Goal: Task Accomplishment & Management: Manage account settings

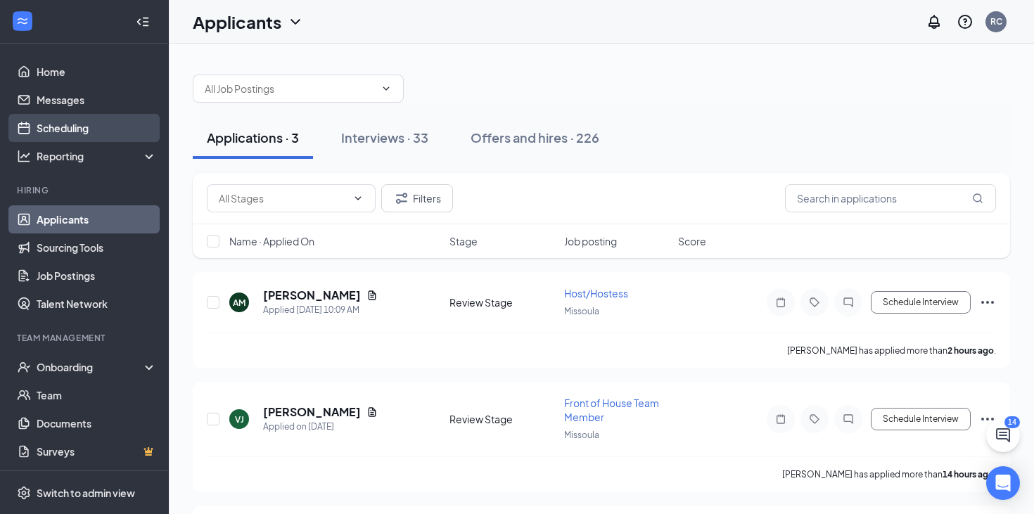
click at [77, 134] on link "Scheduling" at bounding box center [97, 128] width 120 height 28
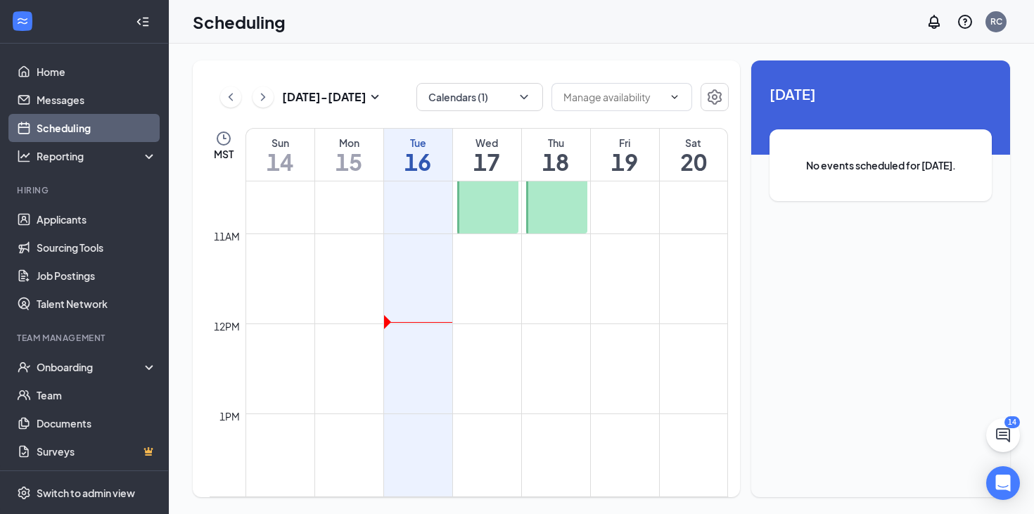
scroll to position [562, 0]
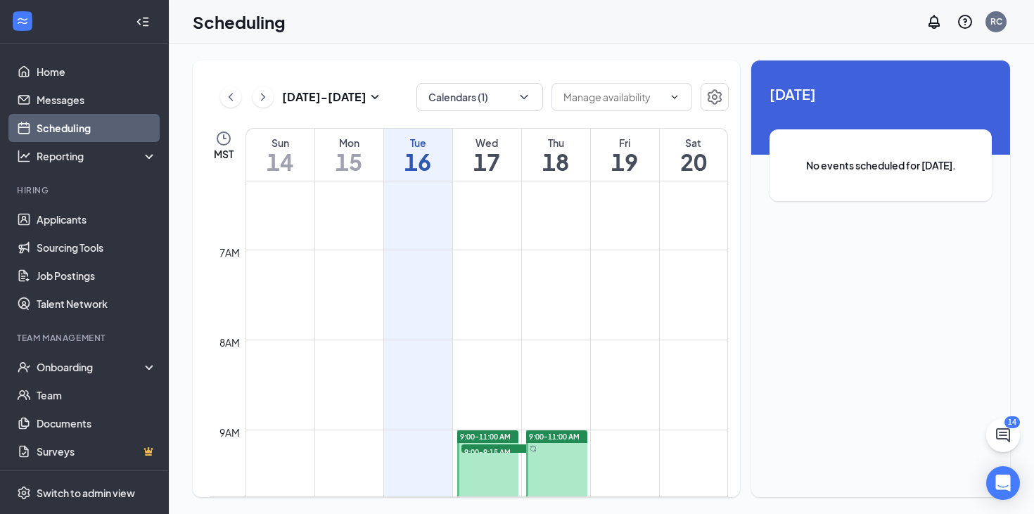
click at [493, 158] on h1 "17" at bounding box center [487, 162] width 68 height 24
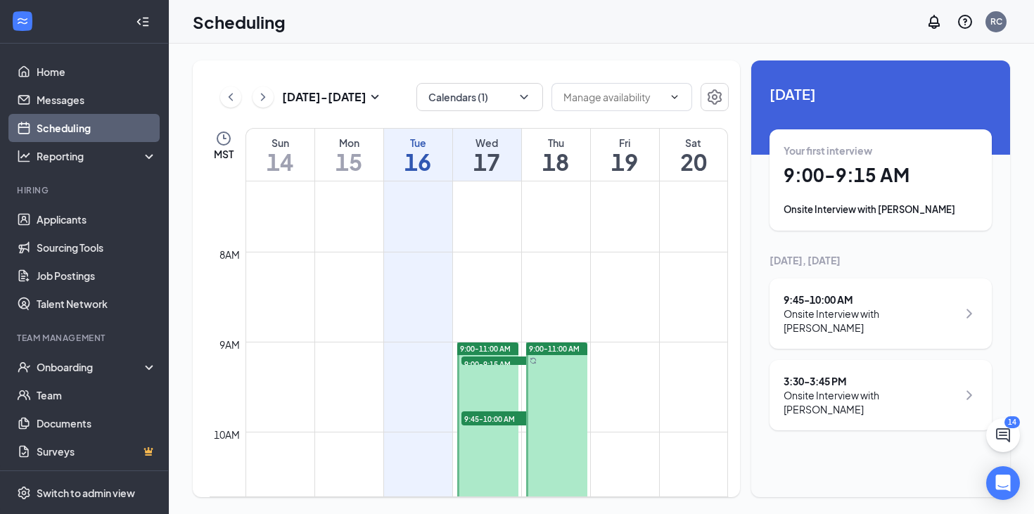
scroll to position [653, 0]
click at [887, 303] on div "9:45 - 10:00 AM" at bounding box center [871, 300] width 174 height 14
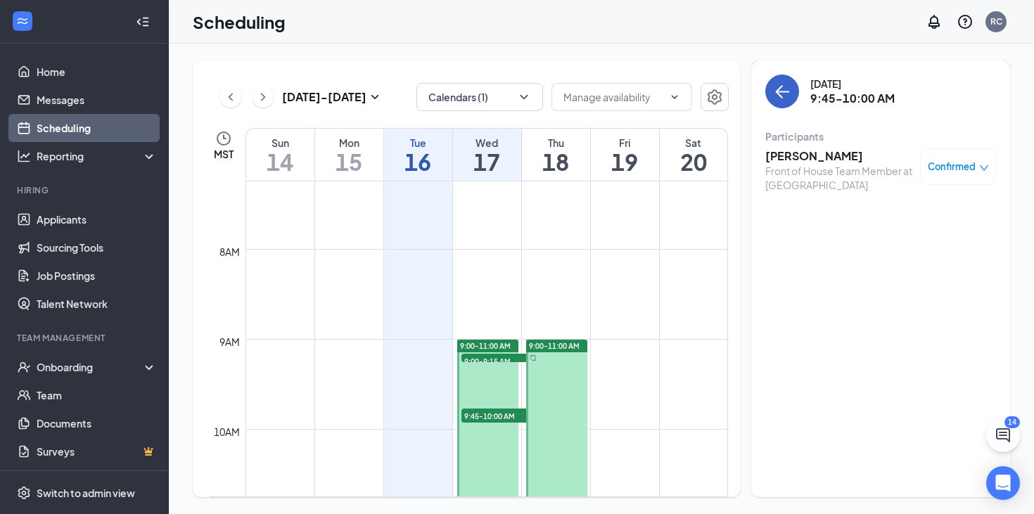
click at [774, 90] on icon "ArrowLeft" at bounding box center [782, 91] width 17 height 17
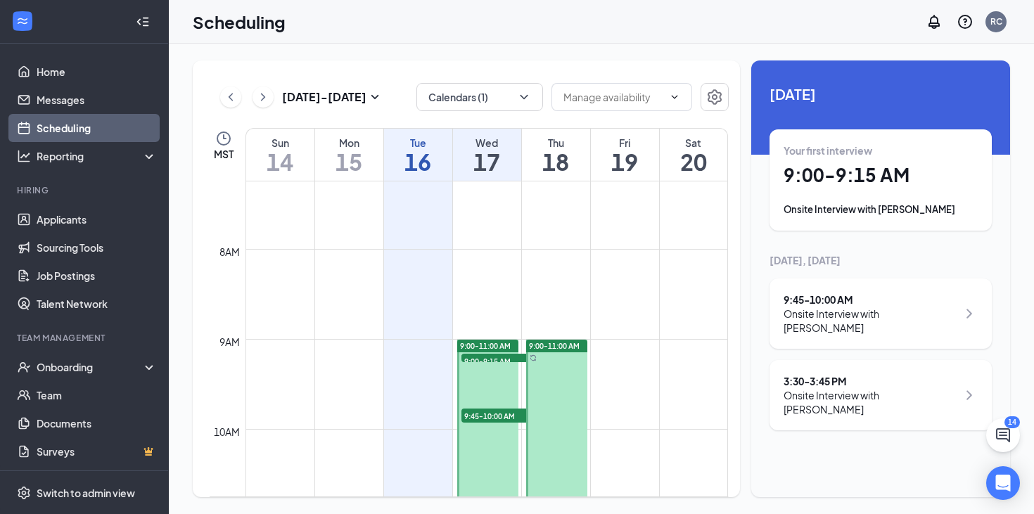
click at [830, 187] on div "Your first interview 9:00 - 9:15 AM Onsite Interview with [PERSON_NAME]" at bounding box center [881, 180] width 194 height 73
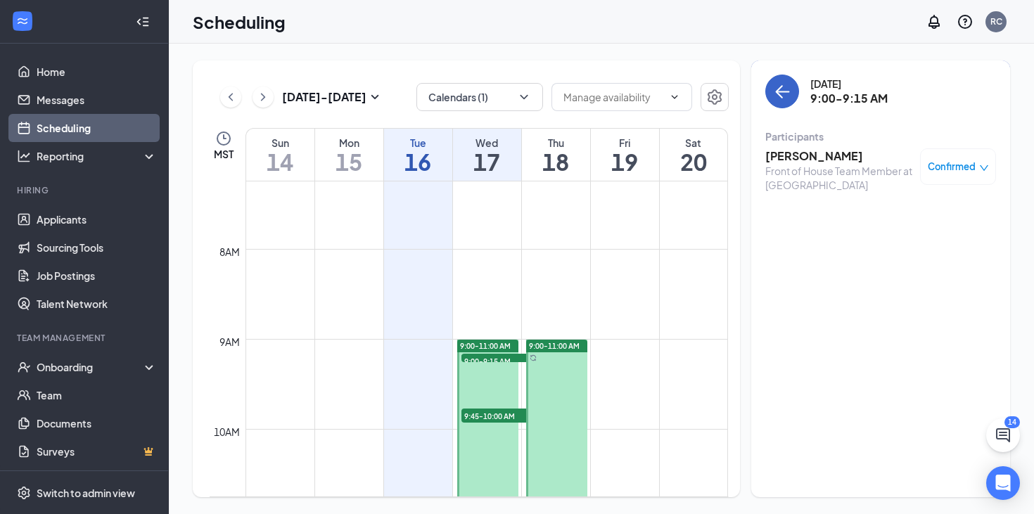
click at [777, 96] on icon "ArrowLeft" at bounding box center [782, 91] width 17 height 17
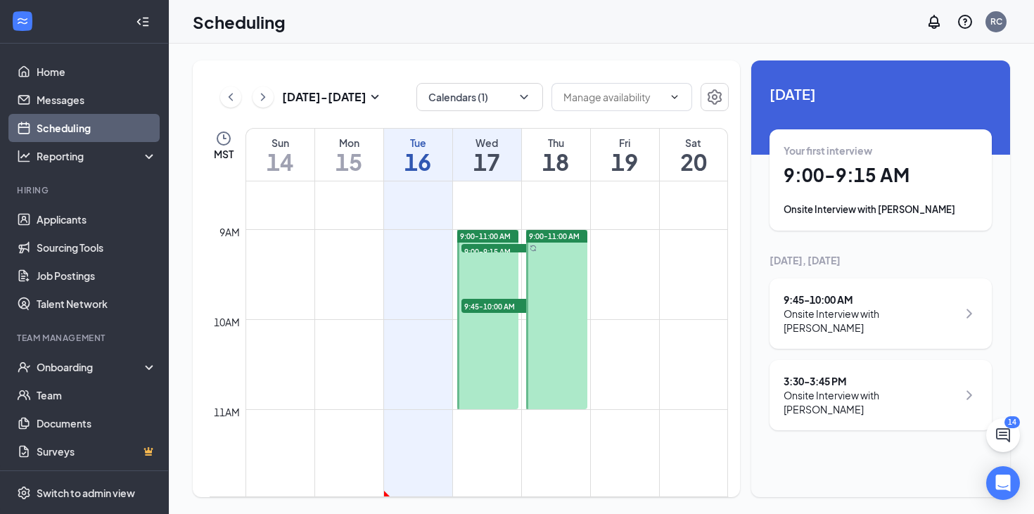
scroll to position [703, 0]
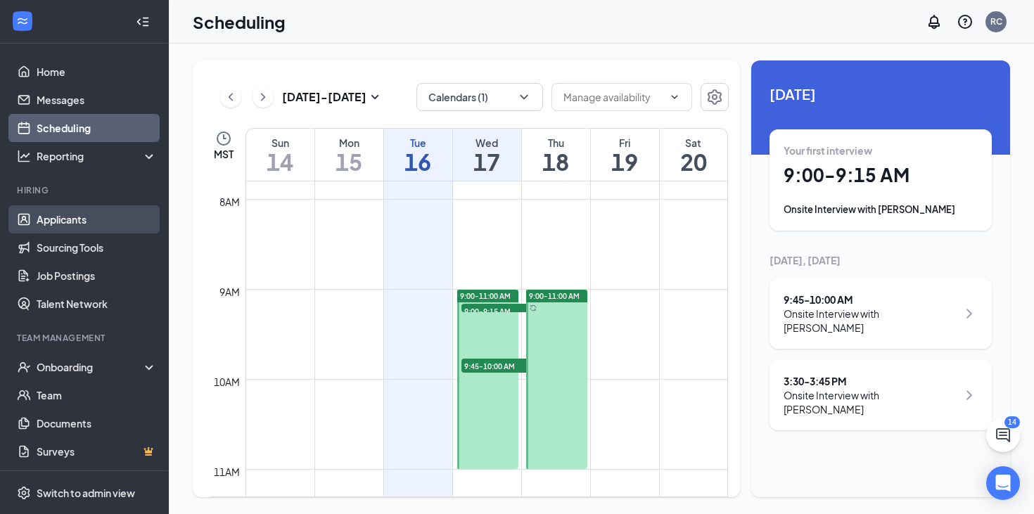
click at [94, 206] on link "Applicants" at bounding box center [97, 219] width 120 height 28
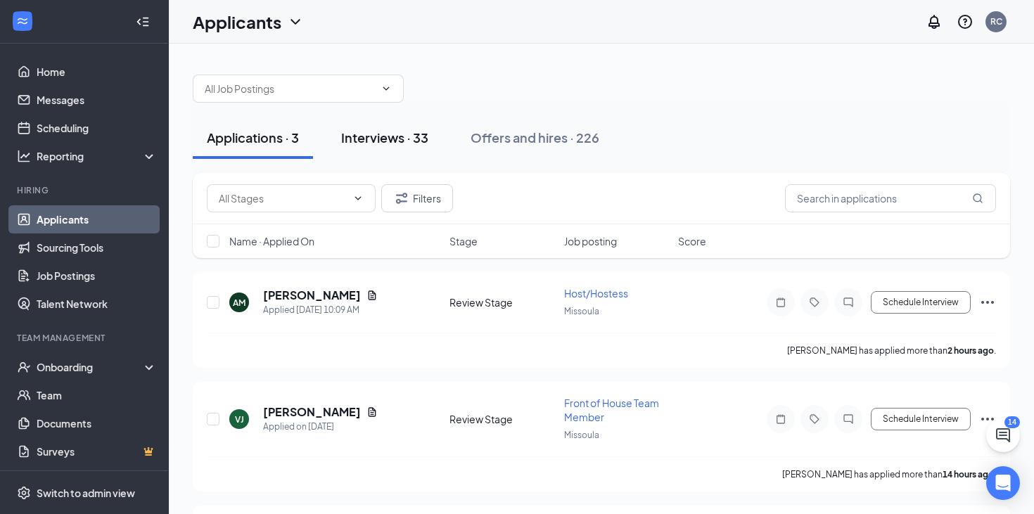
click at [407, 153] on button "Interviews · 33" at bounding box center [384, 138] width 115 height 42
